Goal: Information Seeking & Learning: Learn about a topic

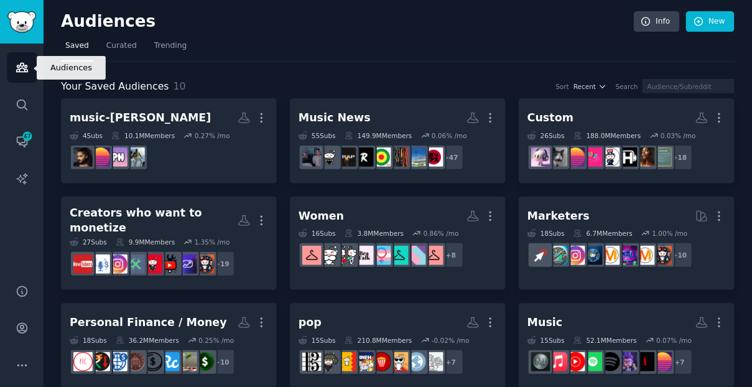
click at [22, 67] on icon "Sidebar" at bounding box center [22, 67] width 13 height 13
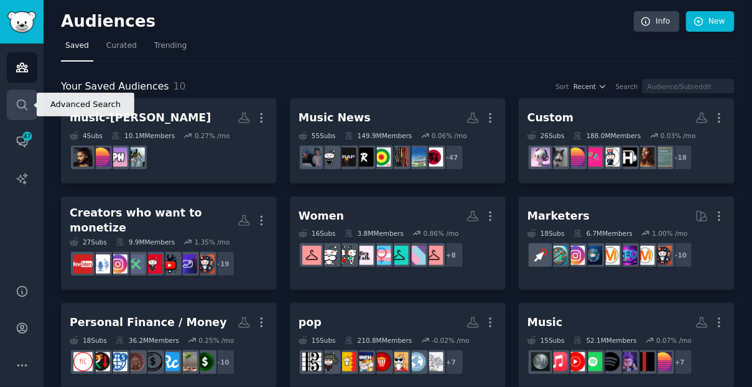
click at [24, 100] on icon "Sidebar" at bounding box center [22, 104] width 13 height 13
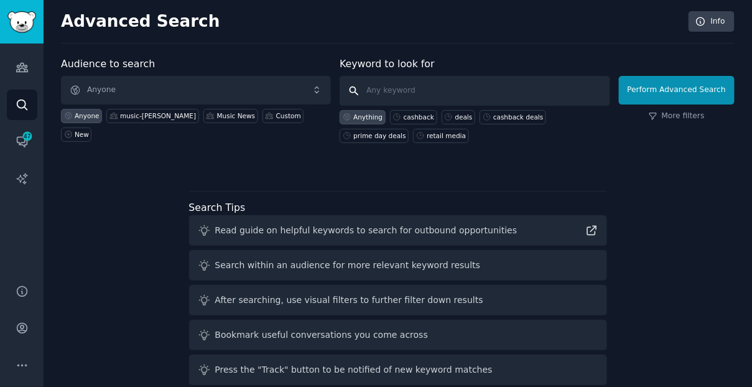
click at [433, 97] on input "text" at bounding box center [474, 91] width 270 height 30
click at [423, 110] on div "cashback" at bounding box center [413, 117] width 47 height 14
click at [422, 117] on div "cashback" at bounding box center [418, 117] width 30 height 9
click at [431, 131] on div "retail media" at bounding box center [445, 135] width 39 height 9
type input "retail media"
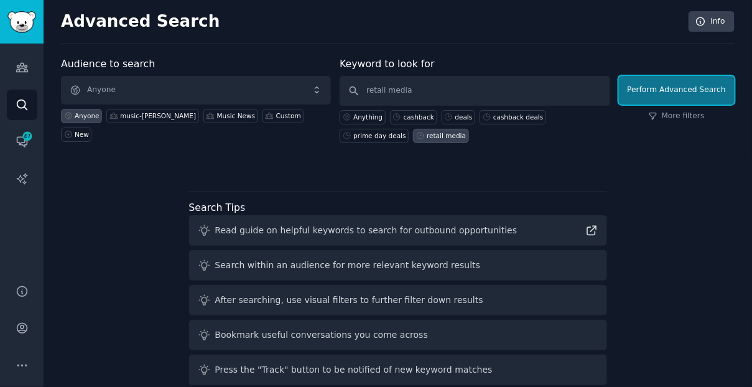
click at [660, 92] on button "Perform Advanced Search" at bounding box center [677, 90] width 116 height 29
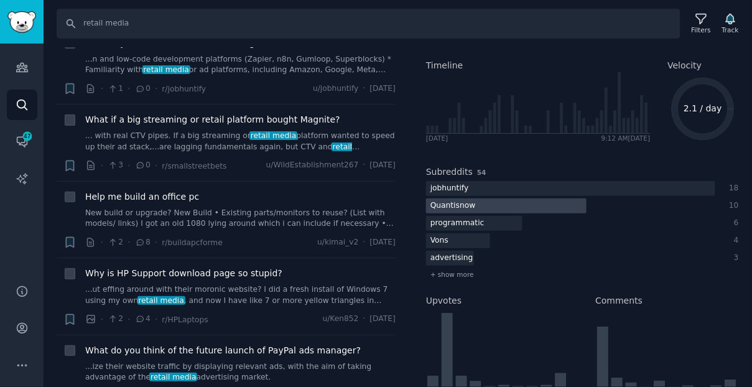
scroll to position [75, 0]
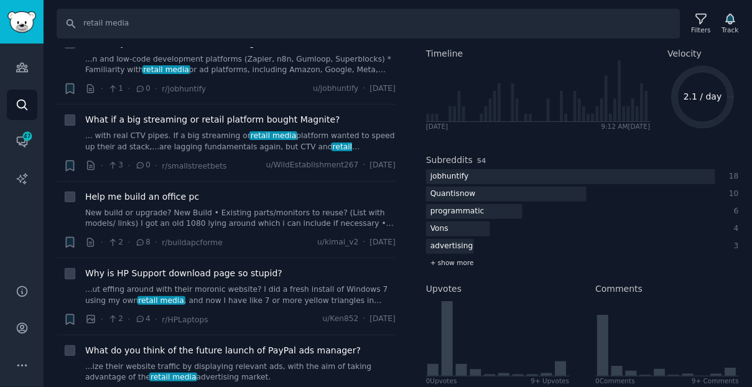
click at [464, 262] on span "+ show more" at bounding box center [452, 262] width 44 height 9
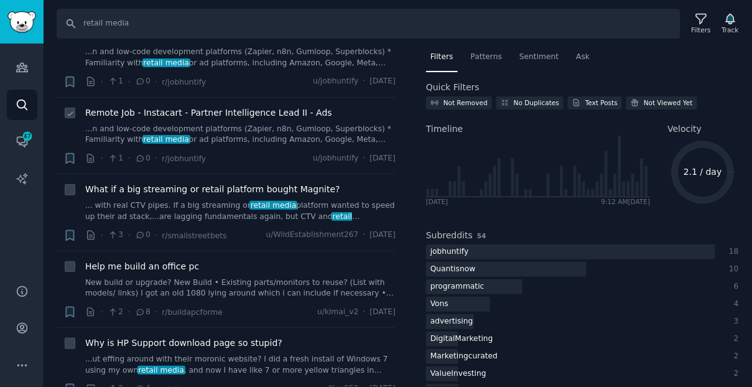
scroll to position [523, 0]
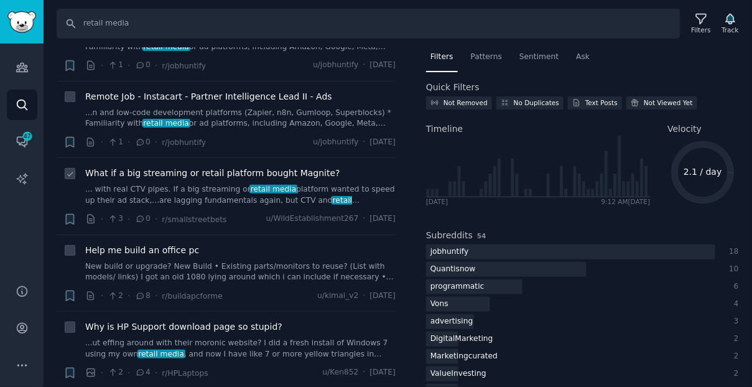
click at [173, 175] on span "What if a big streaming or retail platform bought Magnite?" at bounding box center [212, 173] width 255 height 13
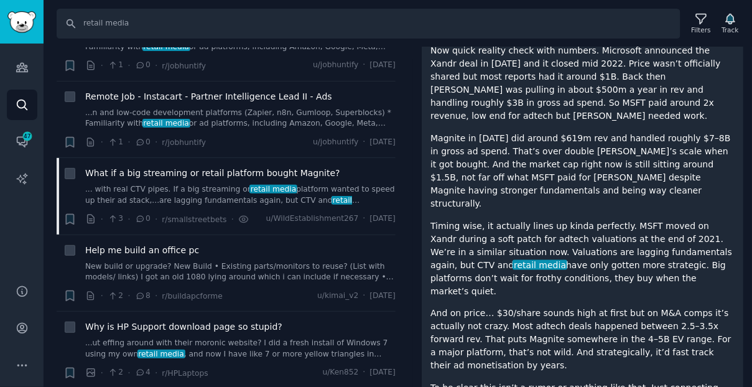
scroll to position [398, 0]
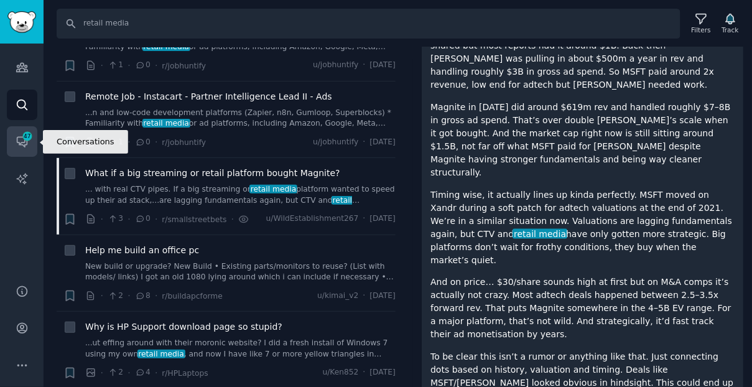
click at [20, 139] on icon "Sidebar" at bounding box center [22, 141] width 13 height 13
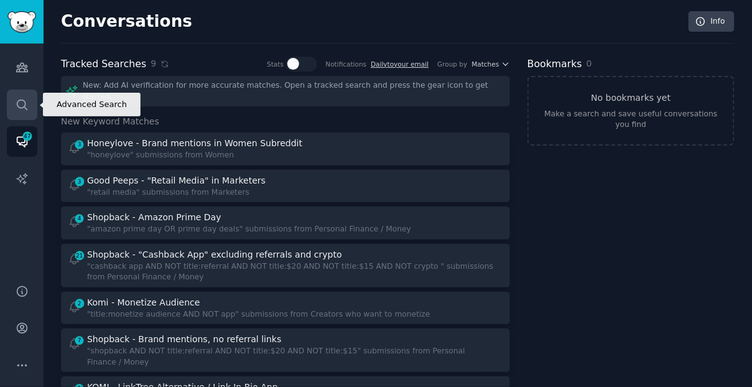
click at [24, 104] on icon "Sidebar" at bounding box center [22, 104] width 10 height 10
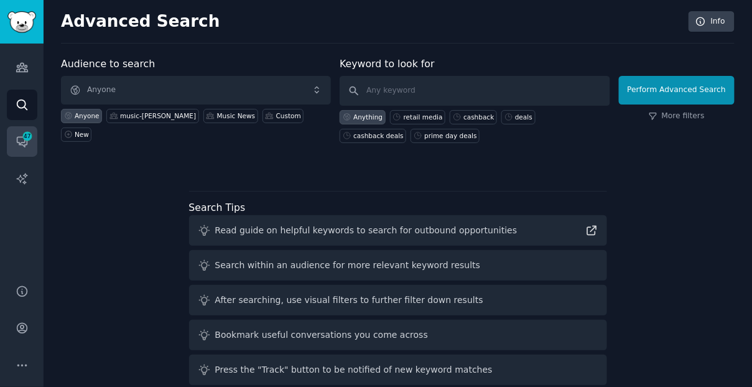
click at [24, 127] on link "Conversations 47" at bounding box center [22, 141] width 30 height 30
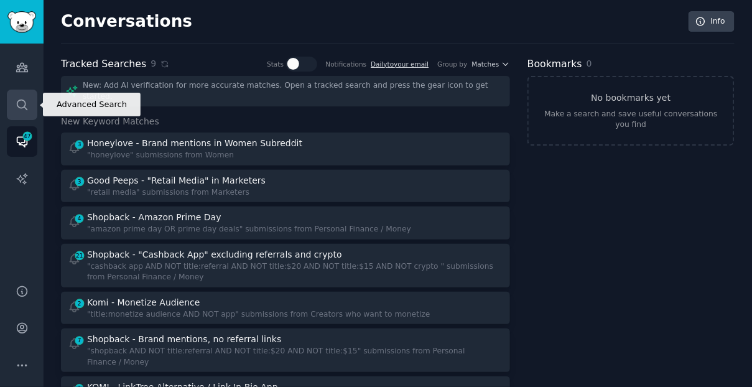
click at [27, 110] on icon "Sidebar" at bounding box center [22, 104] width 13 height 13
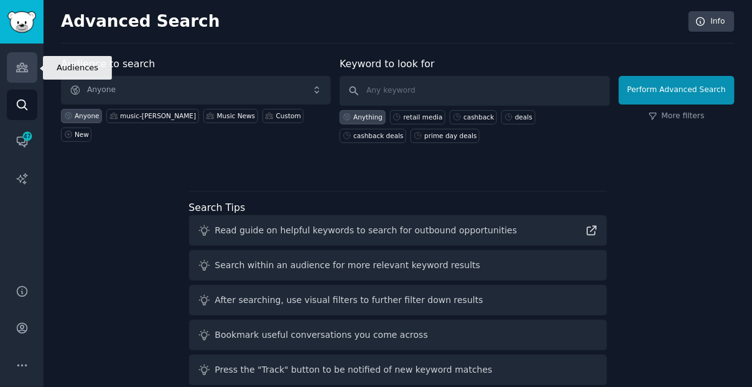
click at [22, 61] on icon "Sidebar" at bounding box center [22, 67] width 13 height 13
